Goal: Find specific fact: Find specific fact

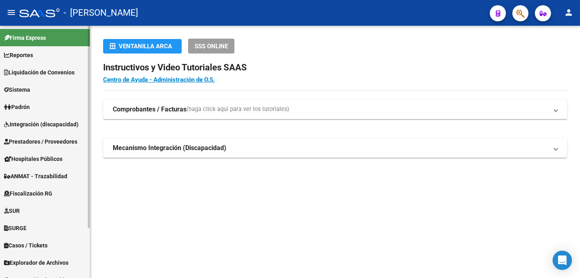
click at [47, 72] on span "Liquidación de Convenios" at bounding box center [39, 72] width 71 height 9
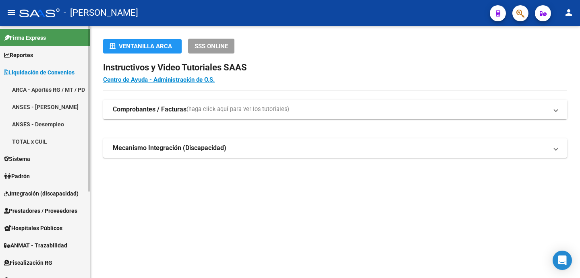
click at [30, 145] on link "TOTAL x CUIL" at bounding box center [45, 141] width 90 height 17
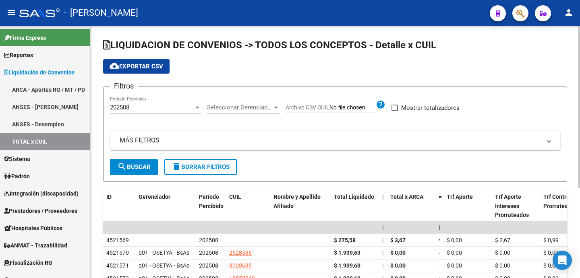
click at [275, 105] on div at bounding box center [275, 107] width 7 height 6
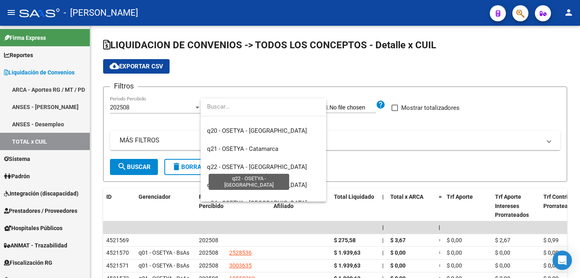
scroll to position [785, 0]
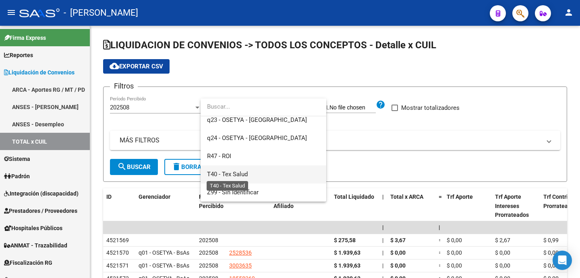
click at [241, 174] on span "T40 - Tex Salud" at bounding box center [227, 174] width 41 height 7
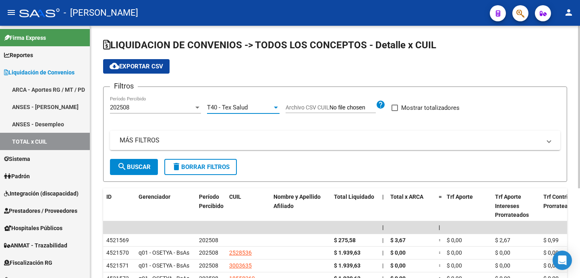
click at [137, 162] on button "search Buscar" at bounding box center [134, 167] width 48 height 16
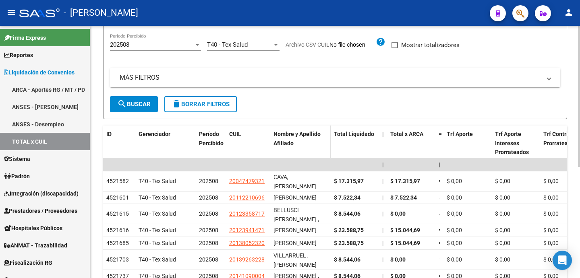
scroll to position [0, 0]
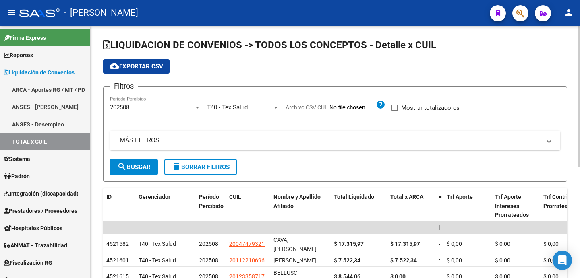
click at [396, 108] on span at bounding box center [395, 108] width 6 height 6
click at [395, 111] on input "Mostrar totalizadores" at bounding box center [394, 111] width 0 height 0
checkbox input "true"
click at [138, 164] on span "search Buscar" at bounding box center [133, 167] width 33 height 7
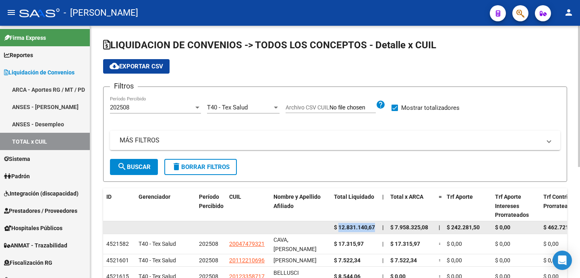
drag, startPoint x: 338, startPoint y: 226, endPoint x: 376, endPoint y: 228, distance: 37.5
click at [376, 228] on datatable-body-cell "$ 12.831.140,67" at bounding box center [355, 228] width 48 height 12
copy span "12.831.140,67"
